Goal: Check status: Check status

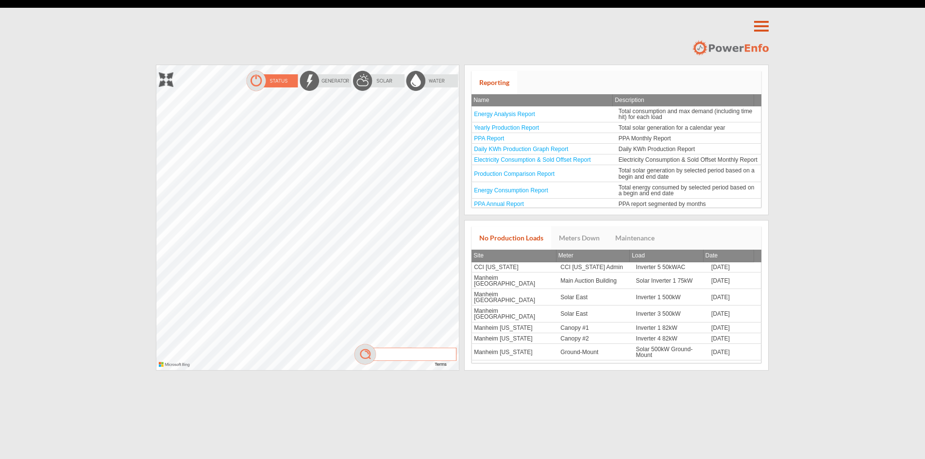
click at [156, 65] on div at bounding box center [156, 65] width 0 height 0
click at [373, 78] on img at bounding box center [378, 81] width 53 height 22
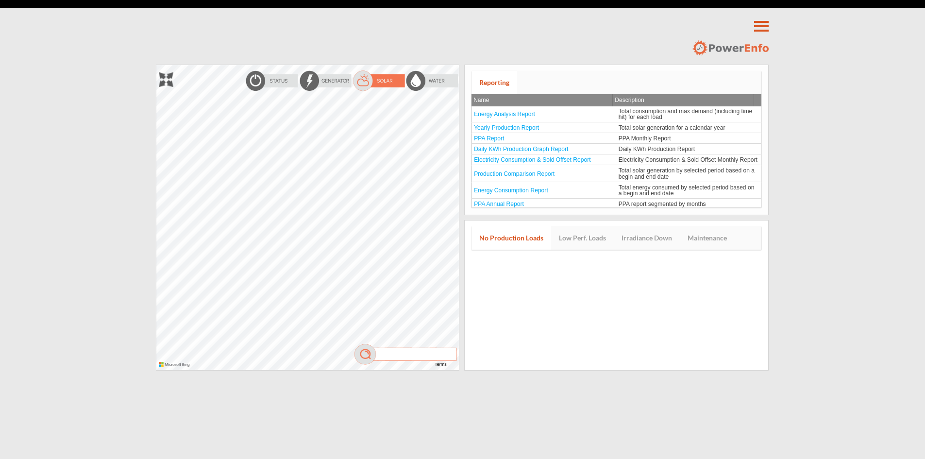
click at [156, 65] on div at bounding box center [156, 65] width 0 height 0
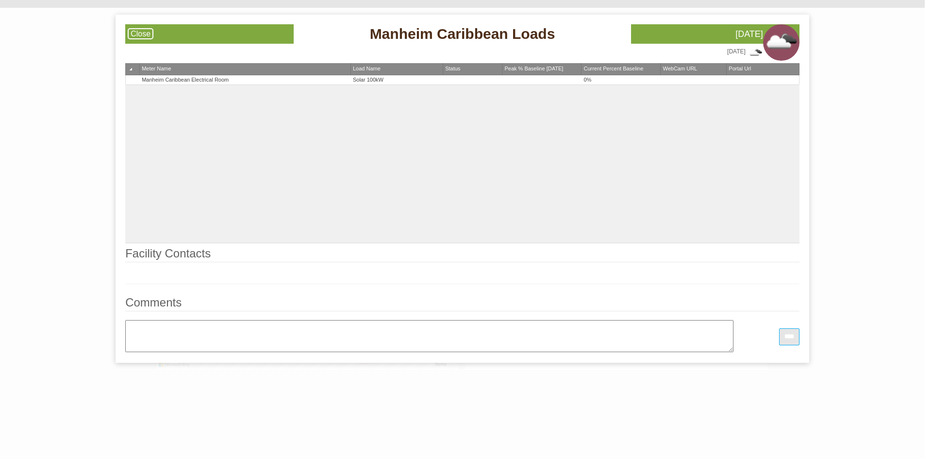
click at [133, 31] on link "Close" at bounding box center [141, 33] width 26 height 11
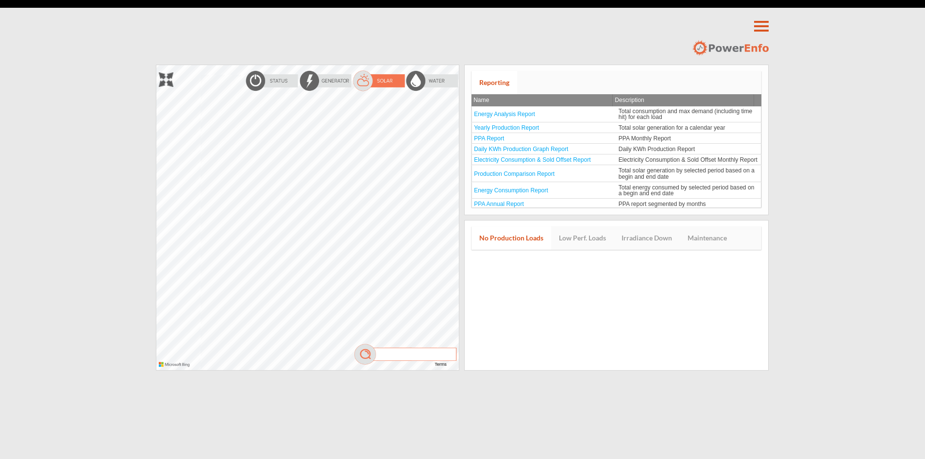
click at [156, 65] on div at bounding box center [156, 65] width 0 height 0
click at [275, 78] on img at bounding box center [271, 81] width 53 height 22
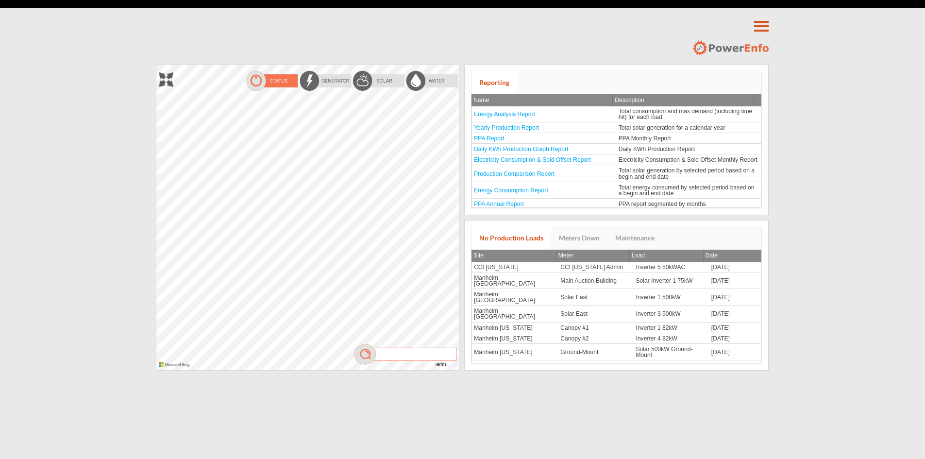
click at [156, 65] on div at bounding box center [156, 65] width 0 height 0
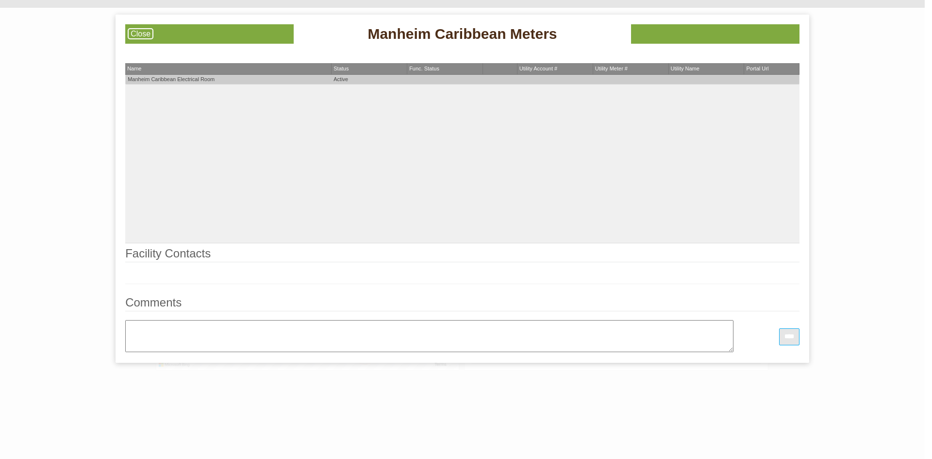
click at [203, 79] on td "Manheim Caribbean Electrical Room" at bounding box center [228, 80] width 206 height 10
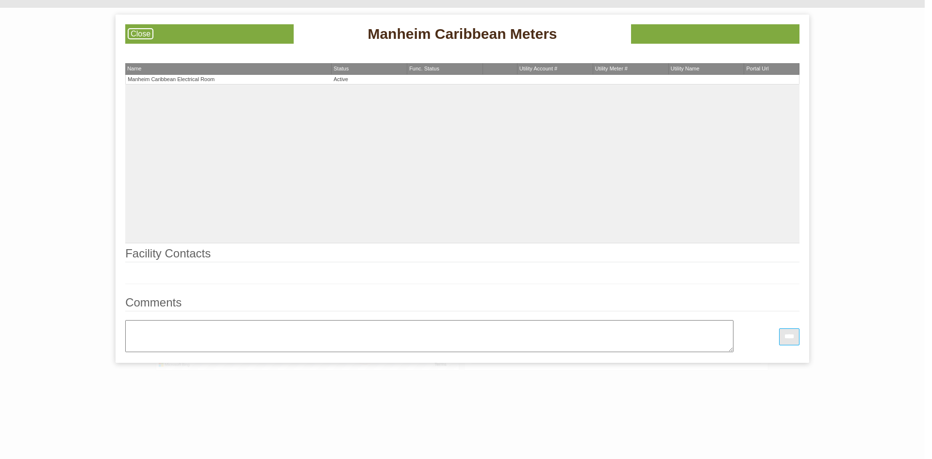
click at [345, 86] on div "Manheim Caribbean Electrical Room Active" at bounding box center [462, 159] width 674 height 168
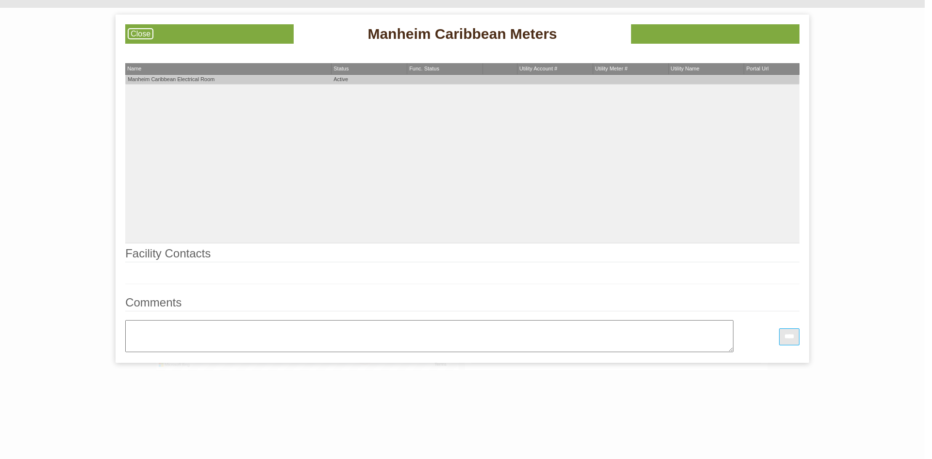
click at [341, 81] on td "Active" at bounding box center [370, 80] width 76 height 10
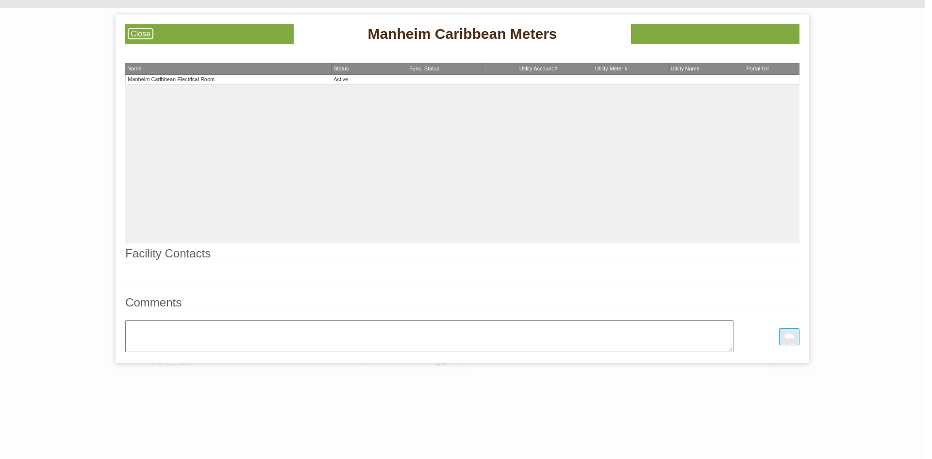
click at [144, 39] on link "Close" at bounding box center [141, 33] width 26 height 11
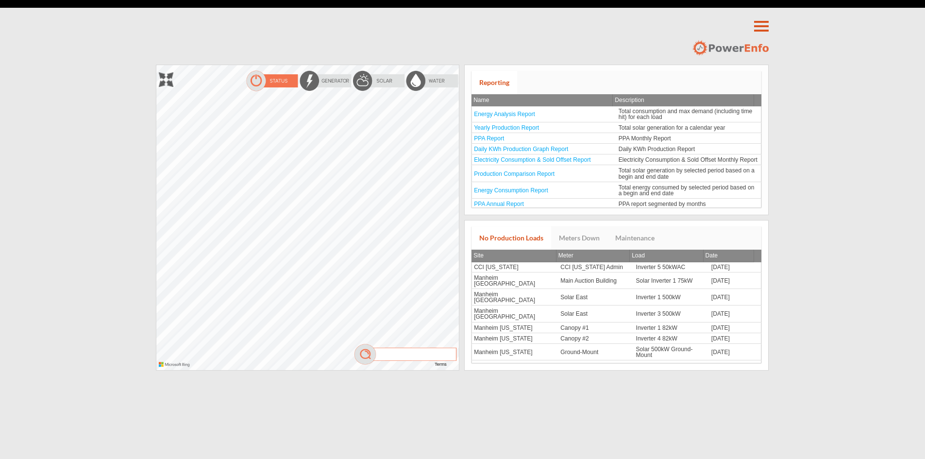
click at [156, 65] on div at bounding box center [156, 65] width 0 height 0
click at [378, 75] on img at bounding box center [378, 81] width 53 height 22
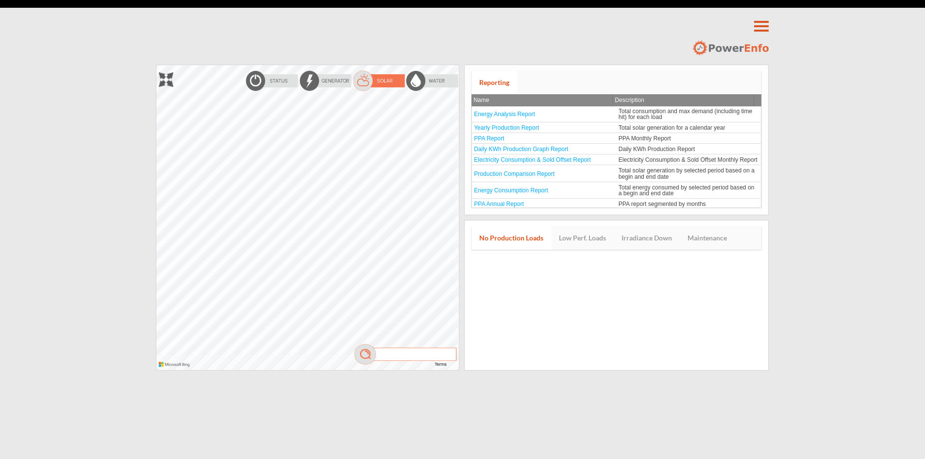
click at [156, 65] on div at bounding box center [156, 65] width 0 height 0
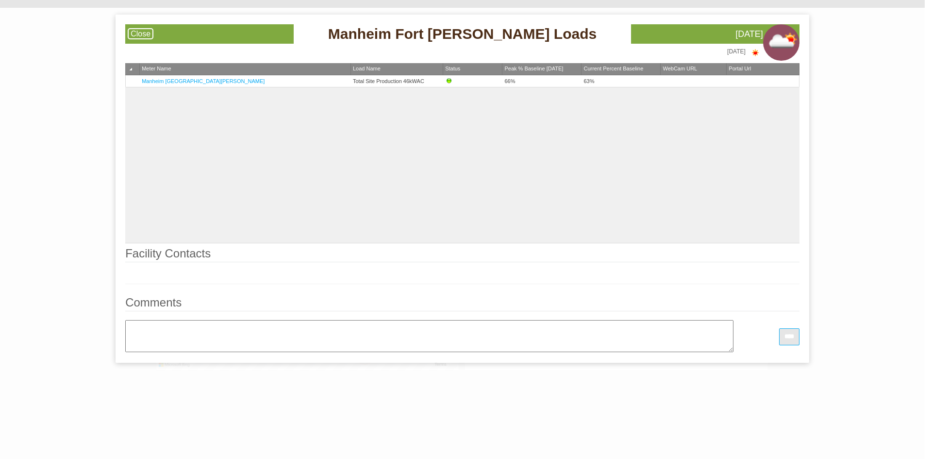
click at [144, 32] on link "Close" at bounding box center [141, 33] width 26 height 11
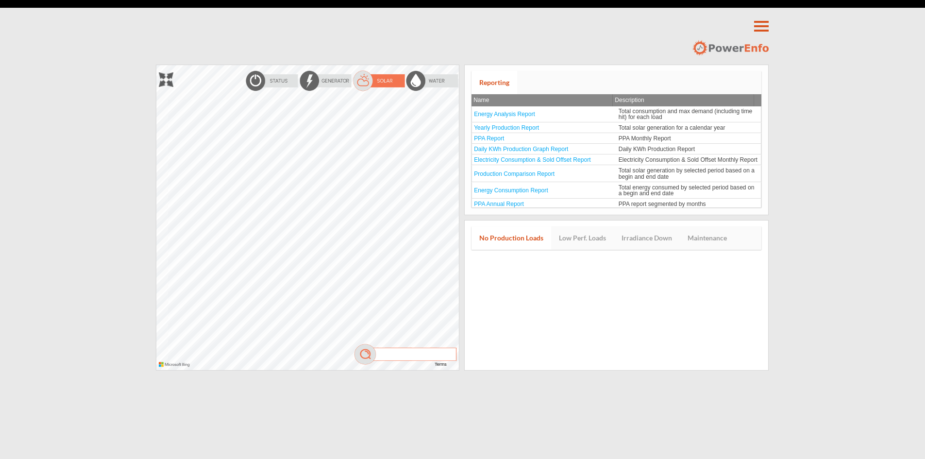
click at [156, 65] on div at bounding box center [156, 65] width 0 height 0
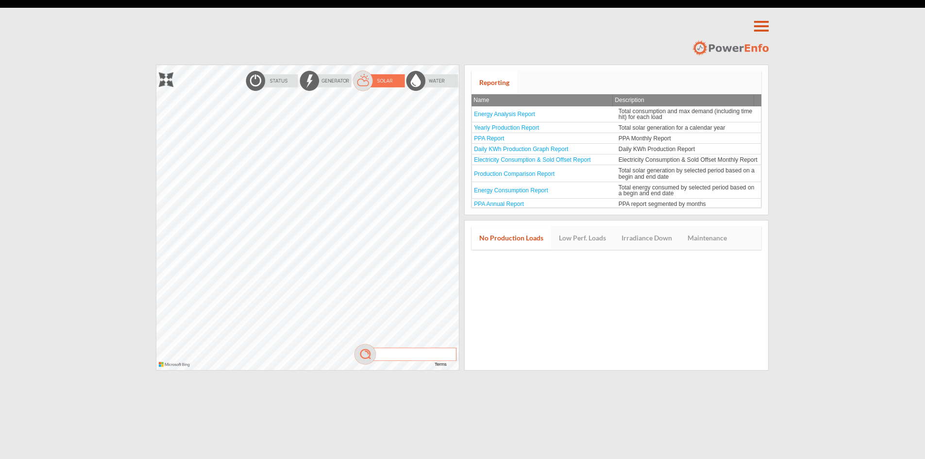
click at [156, 65] on div at bounding box center [156, 65] width 0 height 0
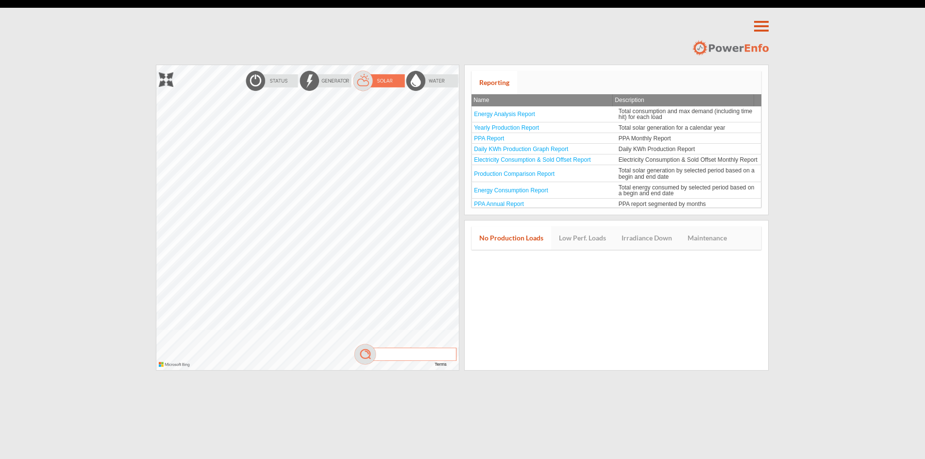
click at [156, 65] on div at bounding box center [156, 65] width 0 height 0
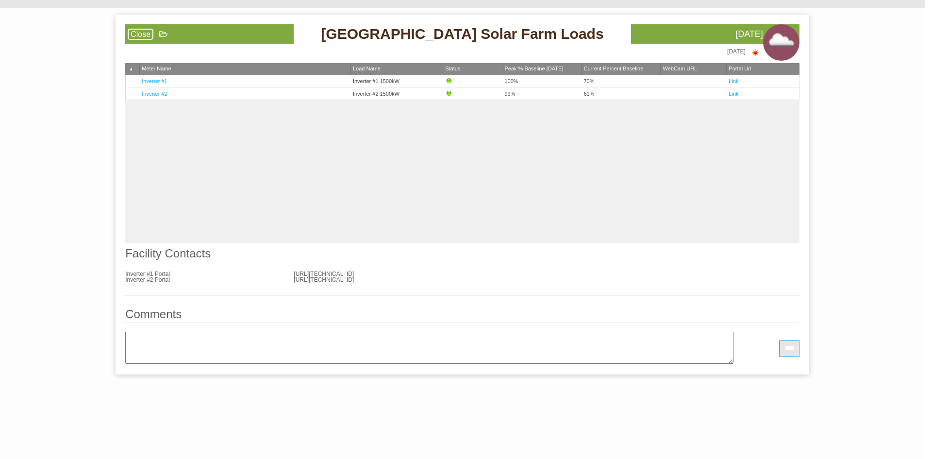
click at [144, 32] on link "Close" at bounding box center [141, 34] width 26 height 11
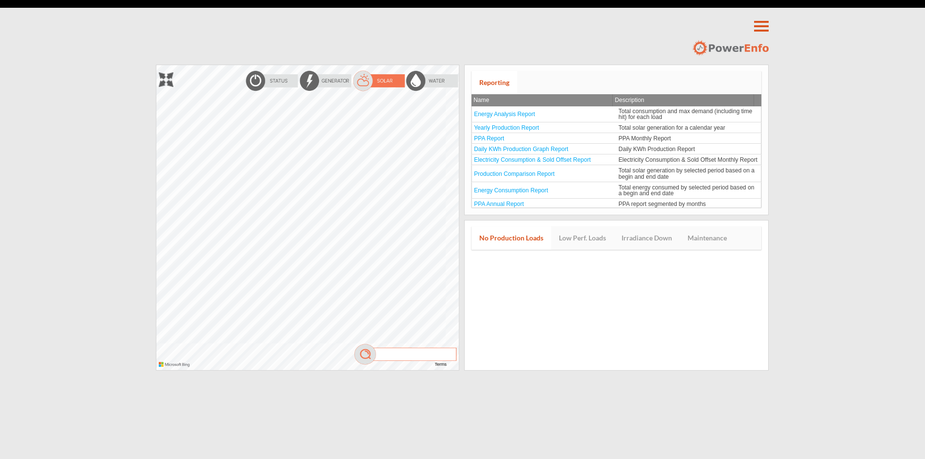
click at [156, 65] on div at bounding box center [156, 65] width 0 height 0
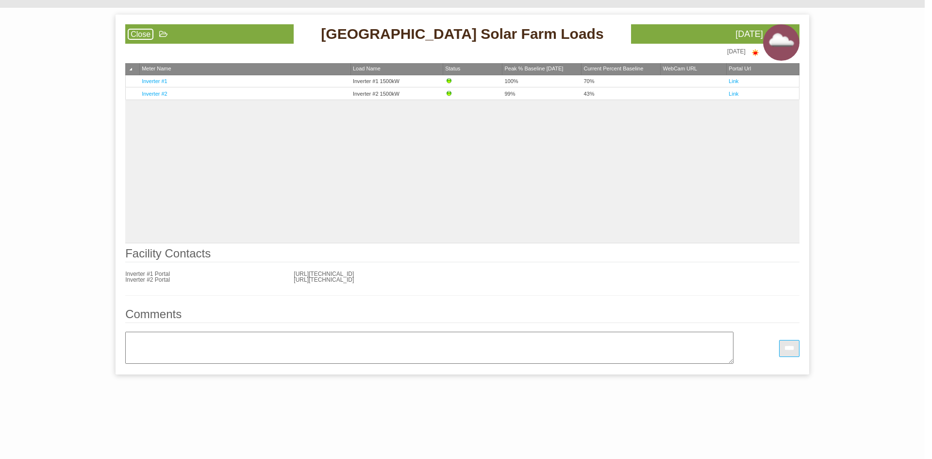
click at [145, 30] on link "Close" at bounding box center [141, 34] width 26 height 11
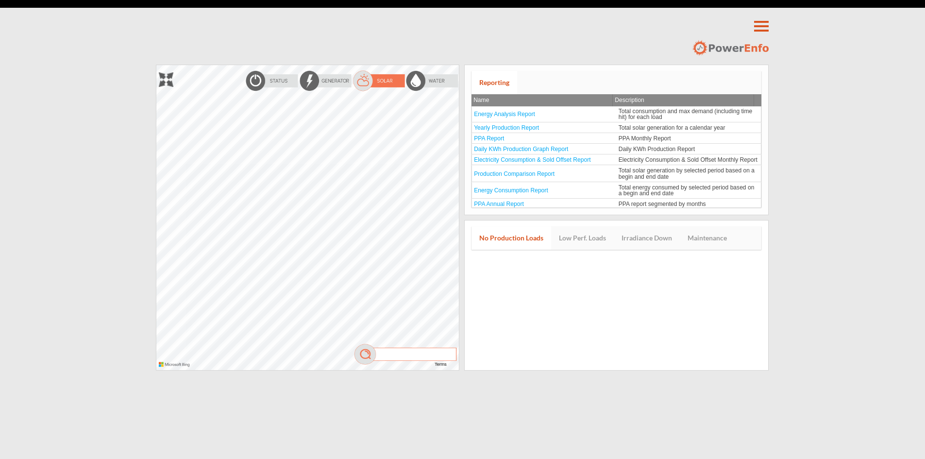
click at [156, 65] on div at bounding box center [156, 65] width 0 height 0
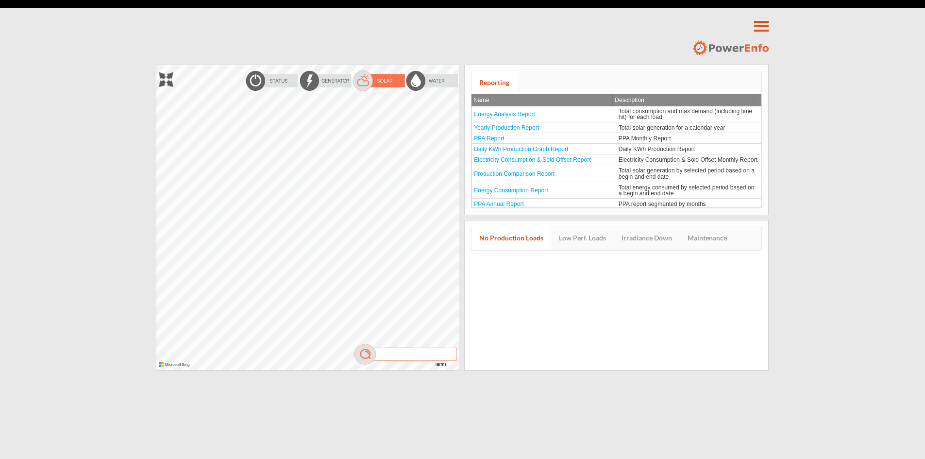
click at [156, 65] on div at bounding box center [156, 65] width 0 height 0
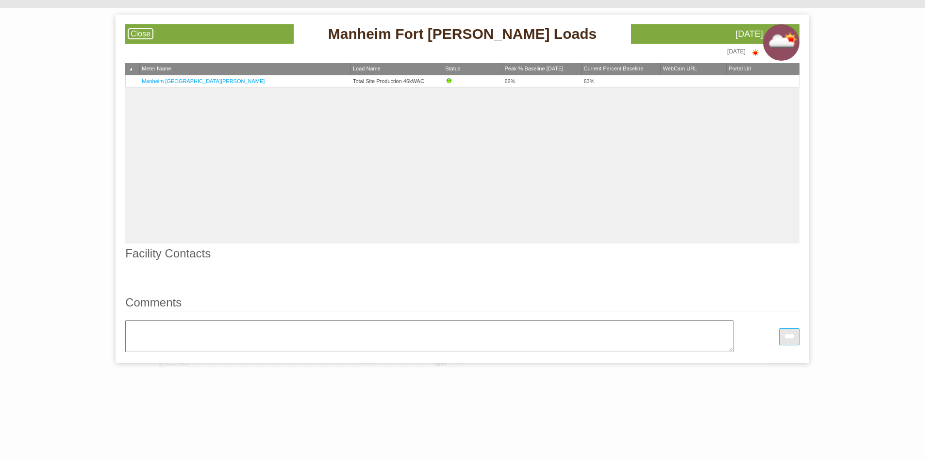
click at [128, 32] on link "Close" at bounding box center [141, 33] width 26 height 11
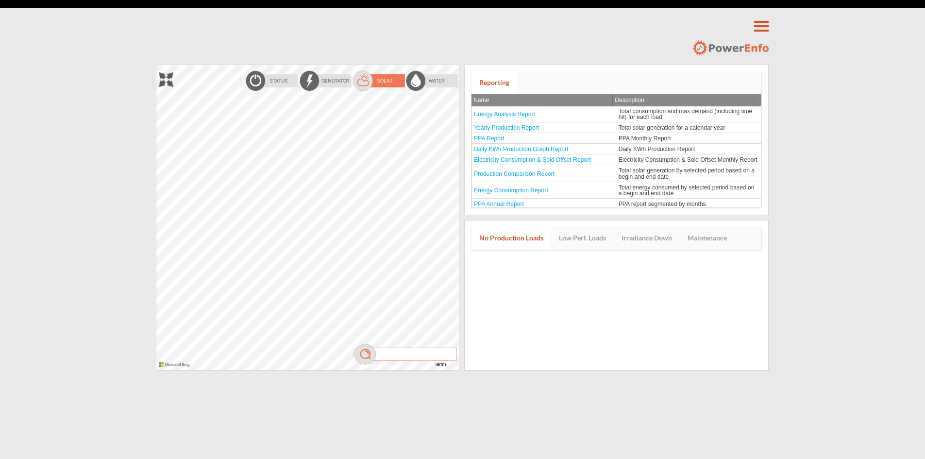
click at [370, 79] on img at bounding box center [378, 81] width 53 height 22
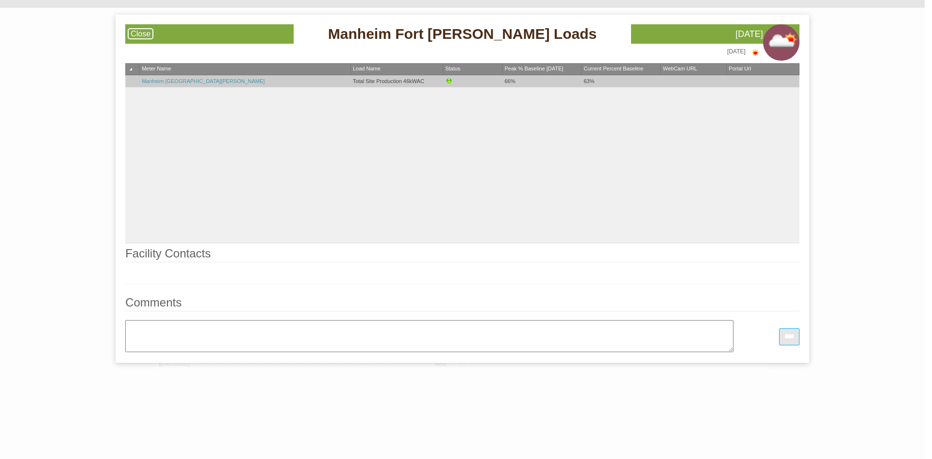
click at [186, 82] on link "Manheim [GEOGRAPHIC_DATA][PERSON_NAME]" at bounding box center [203, 81] width 123 height 6
